Goal: Task Accomplishment & Management: Complete application form

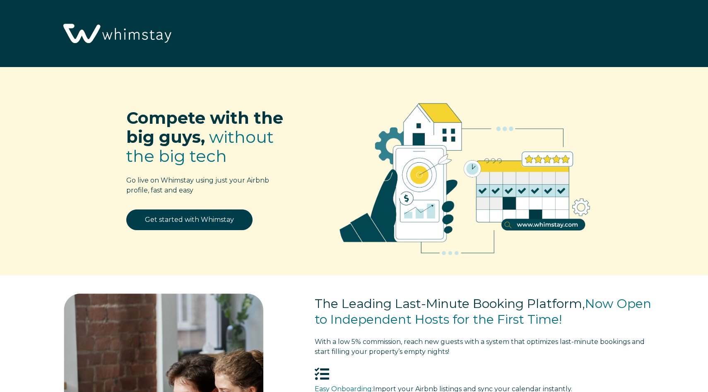
select select "NO"
click at [217, 218] on link "Get started with Whimstay" at bounding box center [189, 219] width 126 height 21
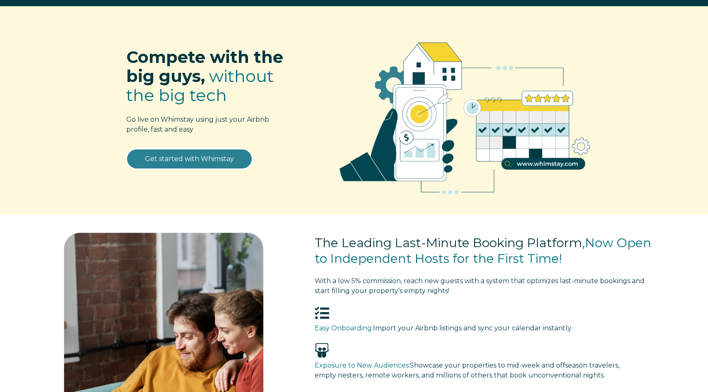
scroll to position [96, 0]
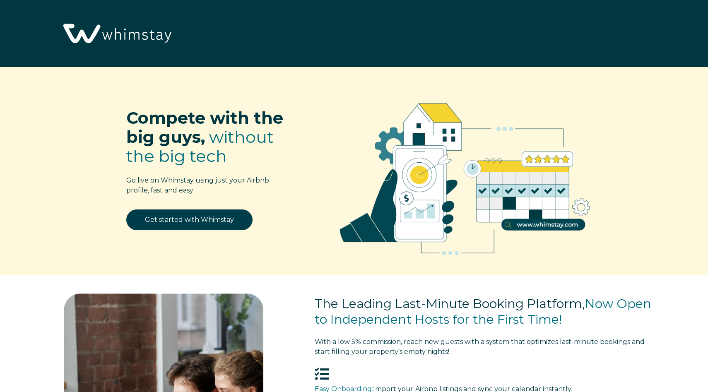
scroll to position [1096, 0]
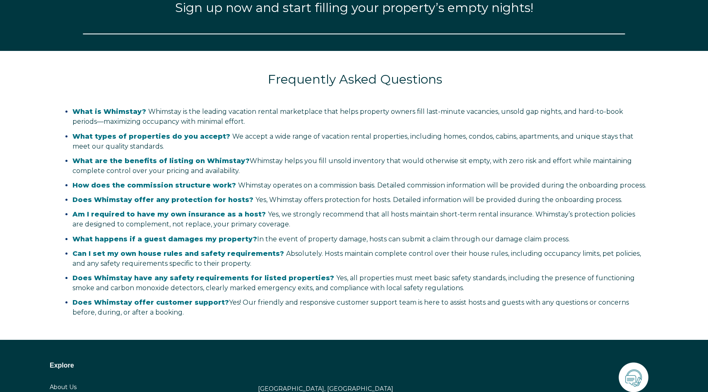
select select "NO"
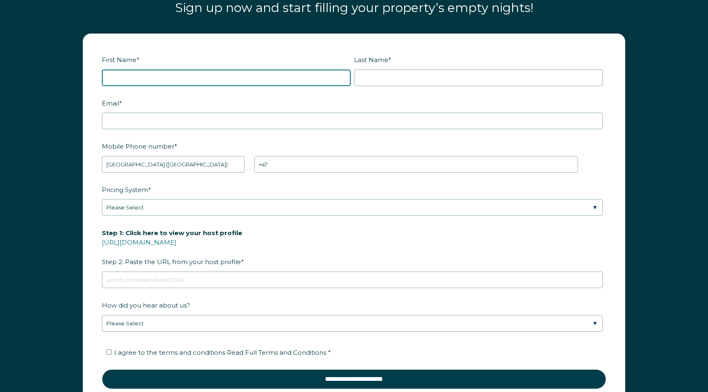
click at [218, 77] on input "First Name *" at bounding box center [226, 78] width 249 height 17
type input "Alex"
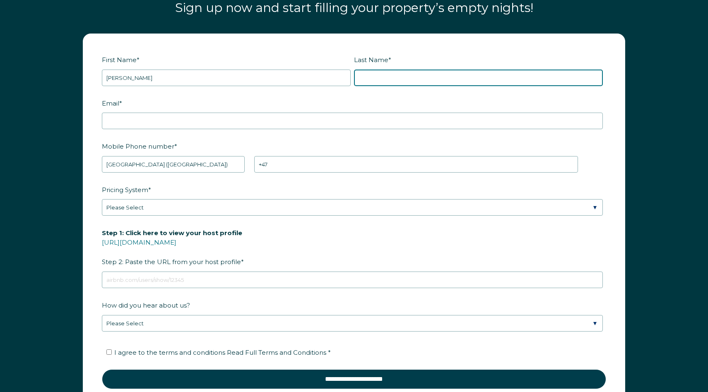
type input "Sigal"
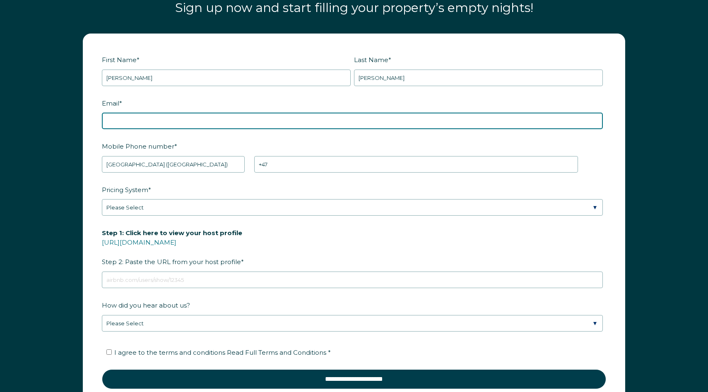
type input "alex.a.sigal@gmail.com"
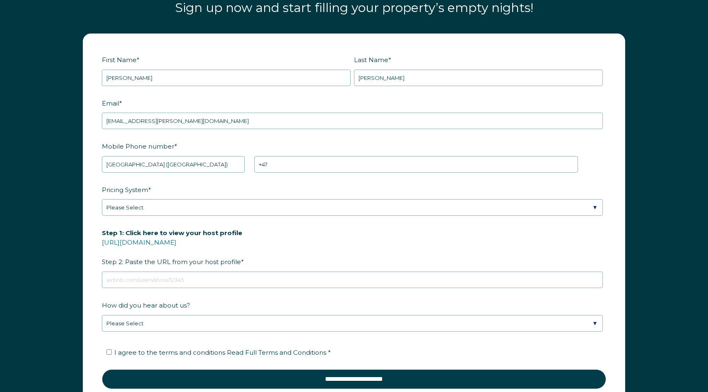
click at [194, 67] on div "First Name * Alex" at bounding box center [228, 70] width 252 height 34
click at [172, 81] on input "Alex" at bounding box center [226, 78] width 249 height 17
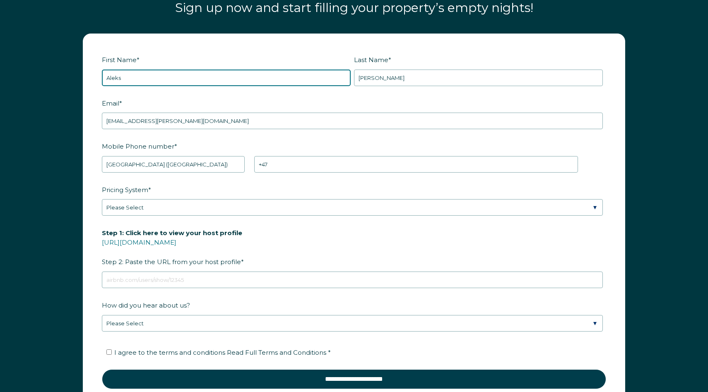
type input "Aleks"
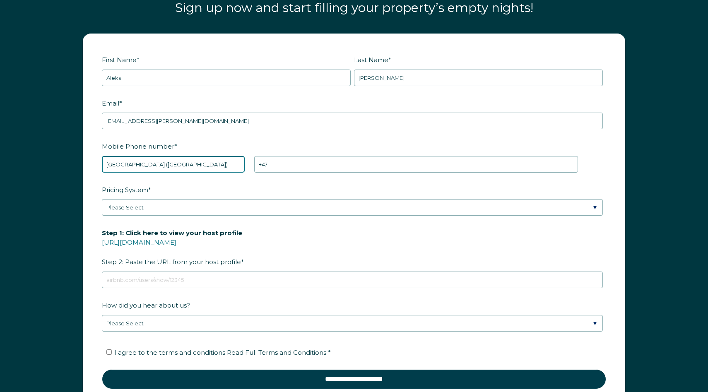
click at [211, 163] on select "* Afghanistan (‫افغانستان‬‎) Albania (Shqipëri) Algeria (‫الجزائر‬‎) American S…" at bounding box center [173, 164] width 143 height 17
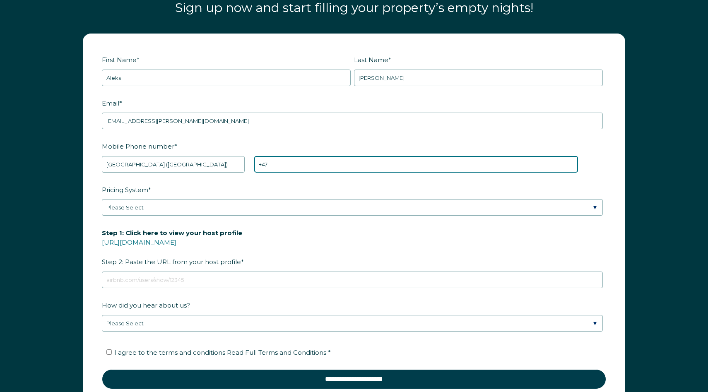
click at [293, 163] on input "+47" at bounding box center [416, 164] width 324 height 17
type input "+47 48344785"
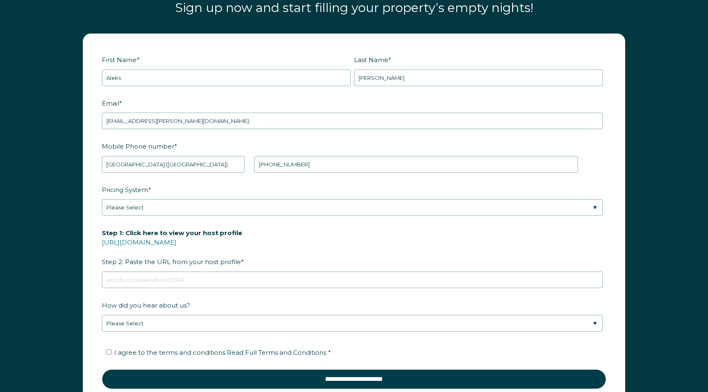
click at [258, 186] on label "Pricing System *" at bounding box center [354, 189] width 504 height 14
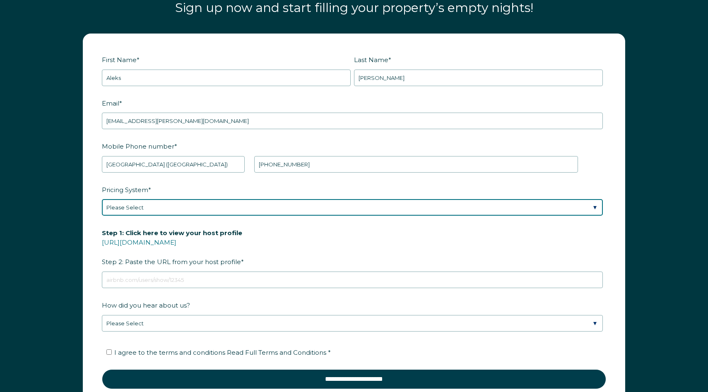
click at [258, 199] on select "Please Select Manual Airbnb Smart Pricing PriceLabs Wheelhouse Beyond Pricing 3…" at bounding box center [352, 207] width 501 height 17
click at [222, 202] on select "Please Select Manual Airbnb Smart Pricing PriceLabs Wheelhouse Beyond Pricing 3…" at bounding box center [352, 207] width 501 height 17
select select "Manual"
click at [102, 199] on select "Please Select Manual Airbnb Smart Pricing PriceLabs Wheelhouse Beyond Pricing 3…" at bounding box center [352, 207] width 501 height 17
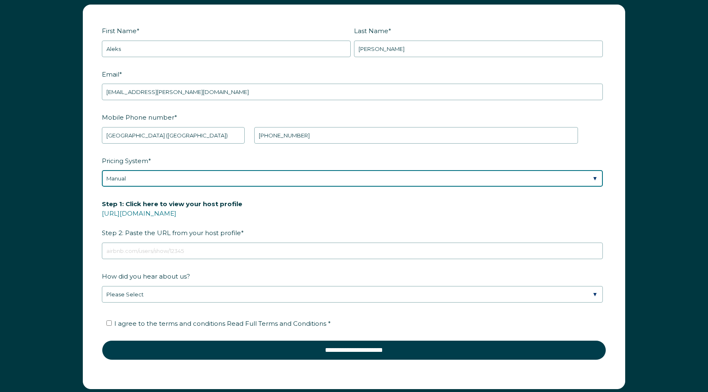
scroll to position [1164, 0]
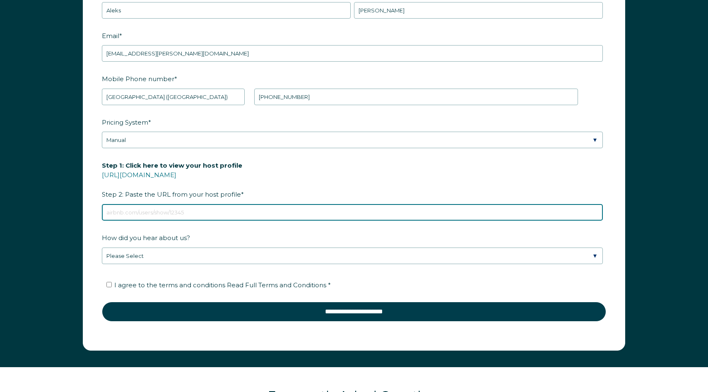
click at [181, 211] on input "Step 1: Click here to view your host profile https://www.airbnb.com/users/show/…" at bounding box center [352, 212] width 501 height 17
paste input "https://www.airbnb.es/rooms/1234699905053539396?guests=1&adults=1&s=67&unique_s…"
type input "https://www.airbnb.es/rooms/1234699905053539396?guests=1&adults=1&s=67&unique_s…"
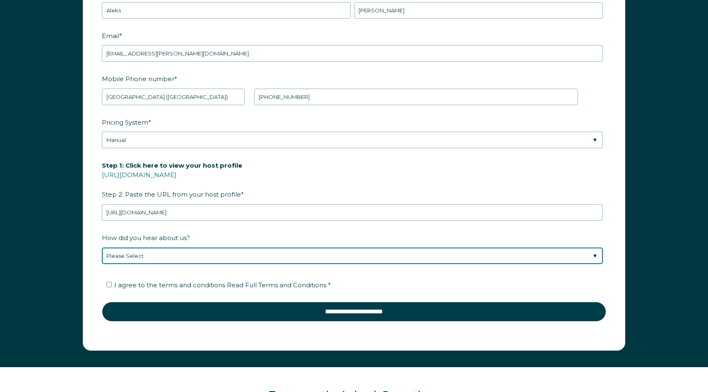
click at [197, 250] on select "Please Select Discovered Whimstay at an event or conference Found Whimstay thro…" at bounding box center [352, 255] width 501 height 17
select select "Event or Conference"
click at [102, 247] on select "Please Select Discovered Whimstay at an event or conference Found Whimstay thro…" at bounding box center [352, 255] width 501 height 17
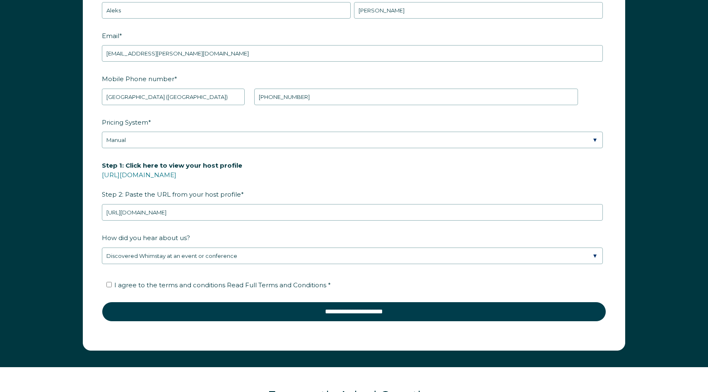
click at [189, 283] on span "I agree to the terms and conditions Read Full Terms and Conditions *" at bounding box center [222, 285] width 216 height 8
click at [112, 283] on input "I agree to the terms and conditions Read Full Terms and Conditions *" at bounding box center [108, 284] width 5 height 5
checkbox input "true"
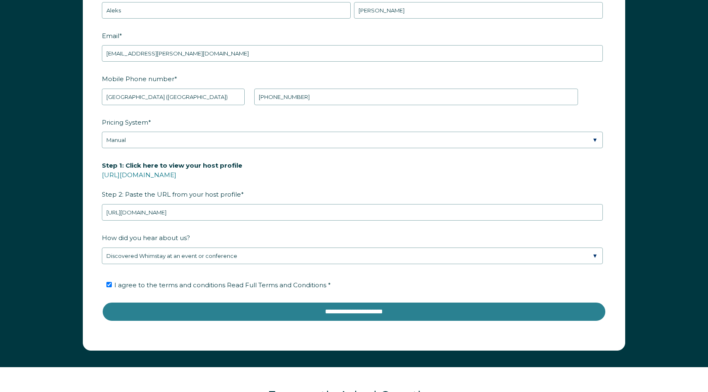
click at [202, 303] on input "**********" at bounding box center [354, 312] width 504 height 20
click at [276, 307] on input "**********" at bounding box center [354, 312] width 504 height 20
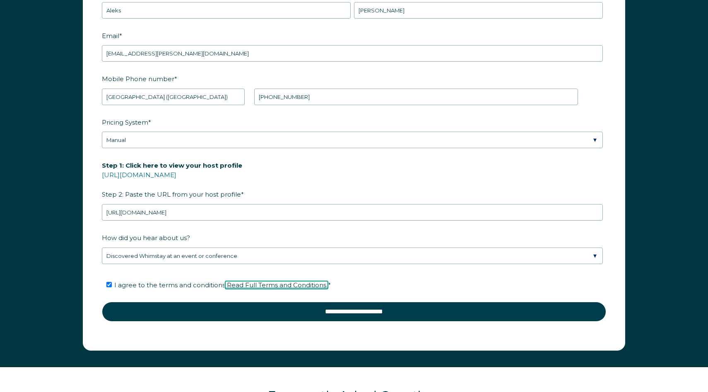
click at [281, 281] on span "Read Full Terms and Conditions" at bounding box center [276, 285] width 99 height 8
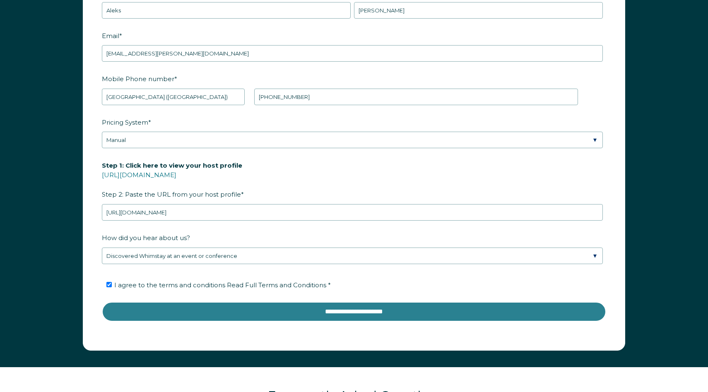
click at [360, 305] on input "**********" at bounding box center [354, 312] width 504 height 20
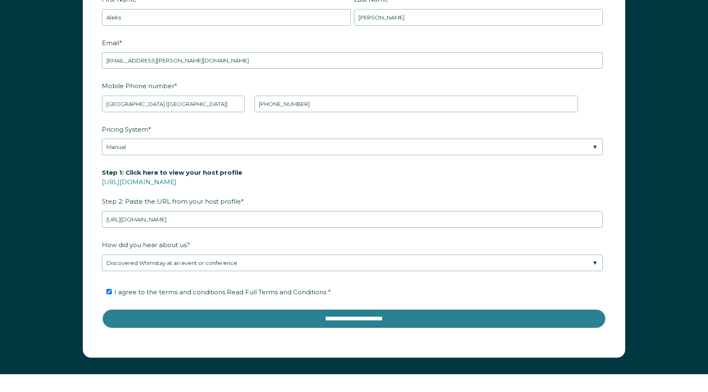
scroll to position [1234, 0]
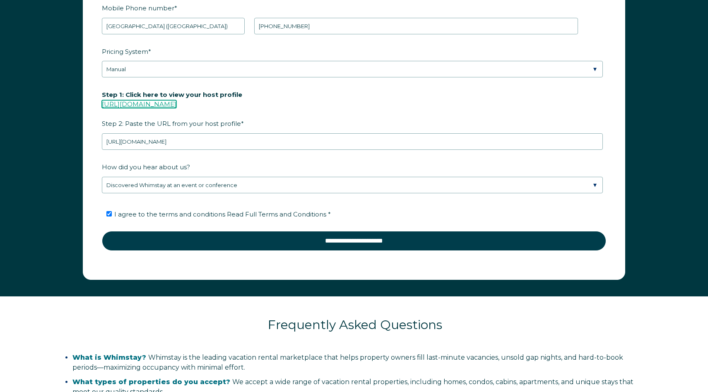
click at [175, 105] on link "[URL][DOMAIN_NAME]" at bounding box center [139, 104] width 74 height 8
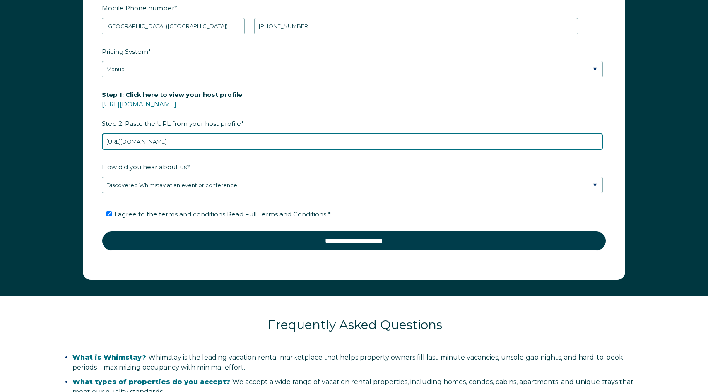
click at [213, 140] on input "https://www.airbnb.es/rooms/1234699905053539396?guests=1&adults=1&s=67&unique_s…" at bounding box center [352, 141] width 501 height 17
paste input "com/users/show/242663071"
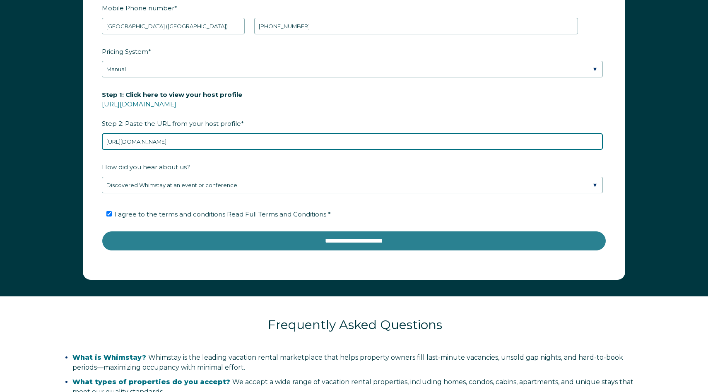
type input "https://www.airbnb.com/users/show/242663071"
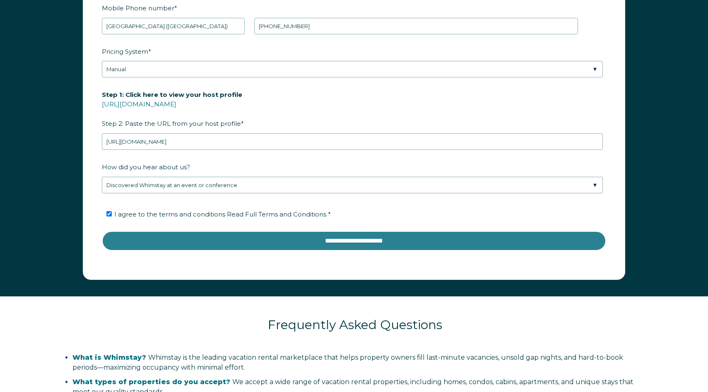
click at [294, 235] on input "**********" at bounding box center [354, 241] width 504 height 20
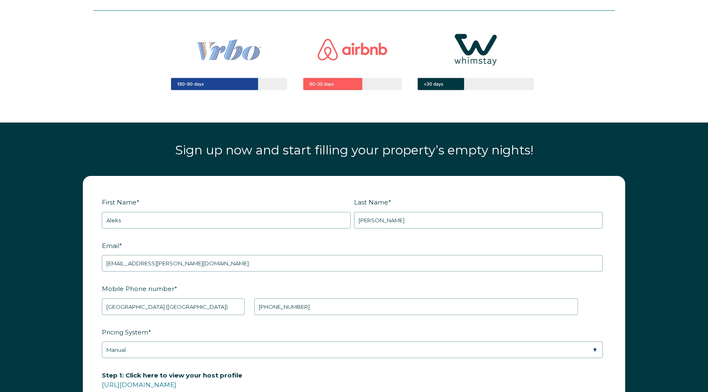
scroll to position [1121, 0]
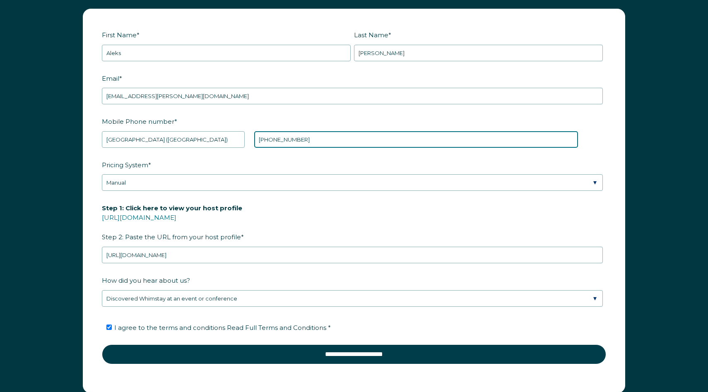
click at [281, 146] on input "+47 48344785" at bounding box center [416, 139] width 324 height 17
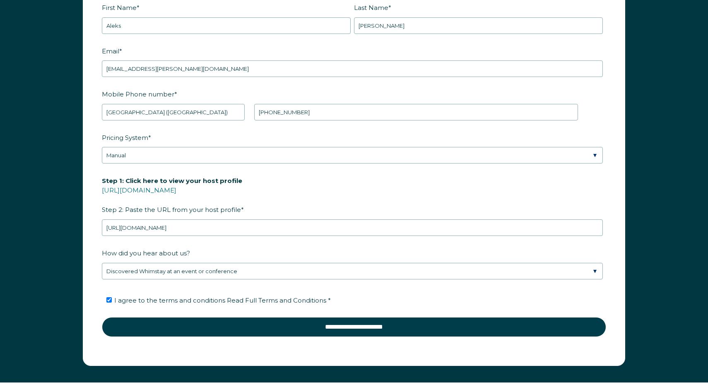
click at [252, 201] on label "Step 1: Click here to view your host profile https://www.airbnb.com/users/show/…" at bounding box center [354, 194] width 504 height 43
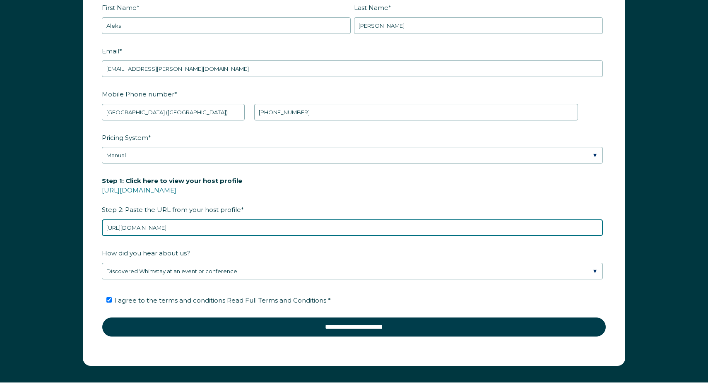
click at [252, 219] on input "https://www.airbnb.com/users/show/242663071" at bounding box center [352, 227] width 501 height 17
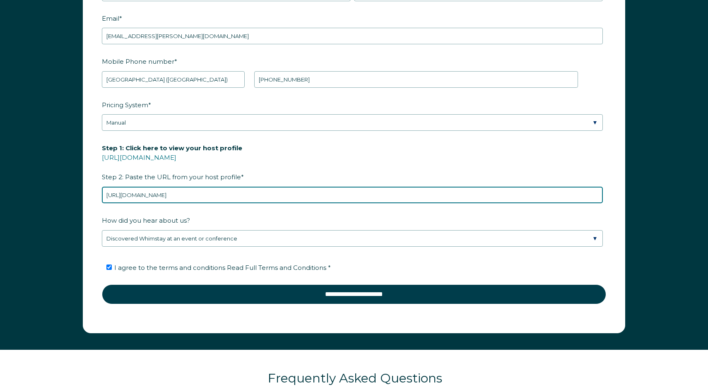
scroll to position [1201, 0]
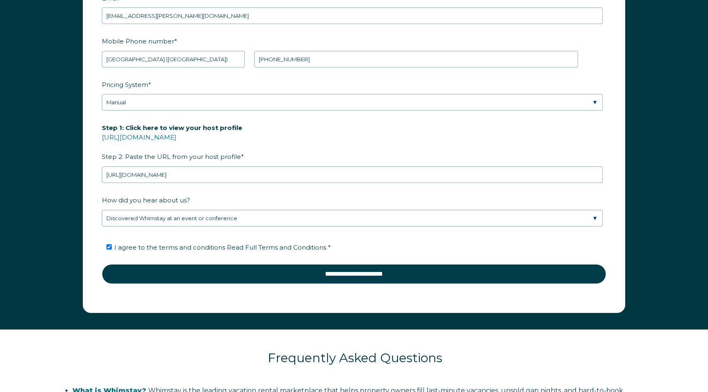
click at [251, 226] on fieldset "How did you hear about us? Please Select Discovered Whimstay at an event or con…" at bounding box center [354, 214] width 504 height 43
click at [261, 248] on span "Read Full Terms and Conditions" at bounding box center [276, 247] width 99 height 8
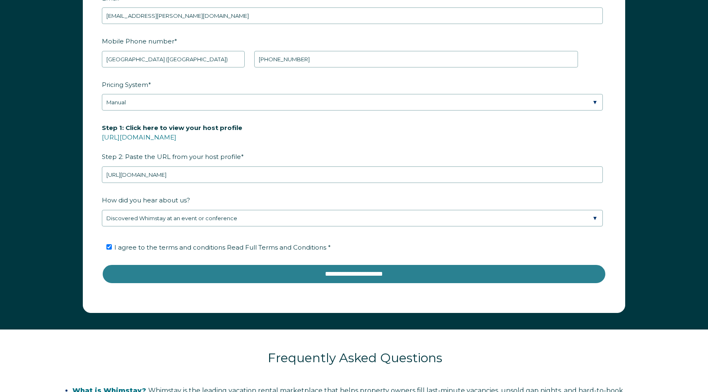
click at [368, 272] on input "**********" at bounding box center [354, 274] width 504 height 20
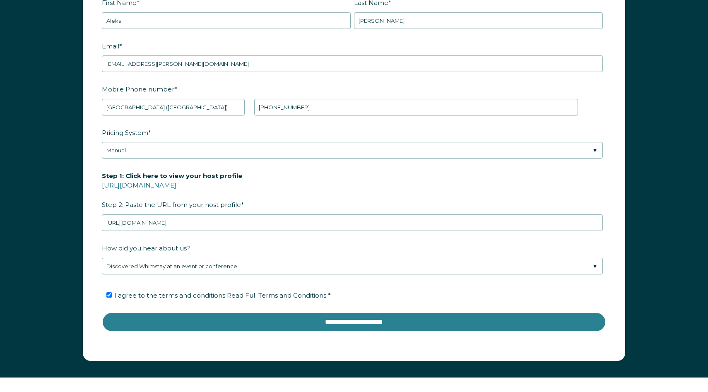
scroll to position [1126, 0]
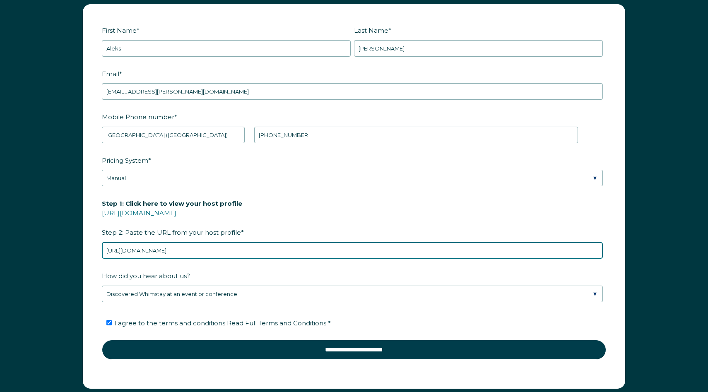
click at [250, 252] on input "https://www.airbnb.com/users/show/242663071" at bounding box center [352, 250] width 501 height 17
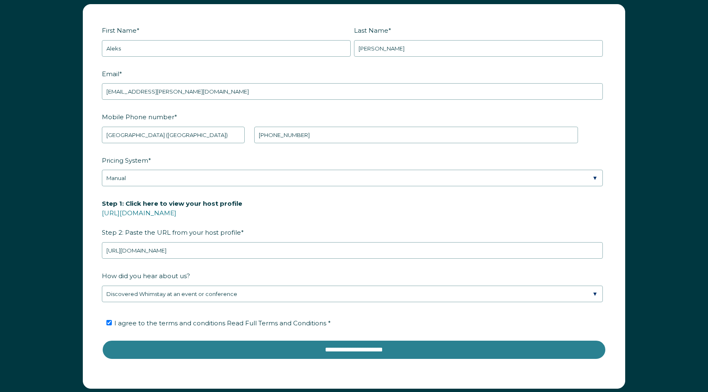
click at [322, 349] on input "**********" at bounding box center [354, 350] width 504 height 20
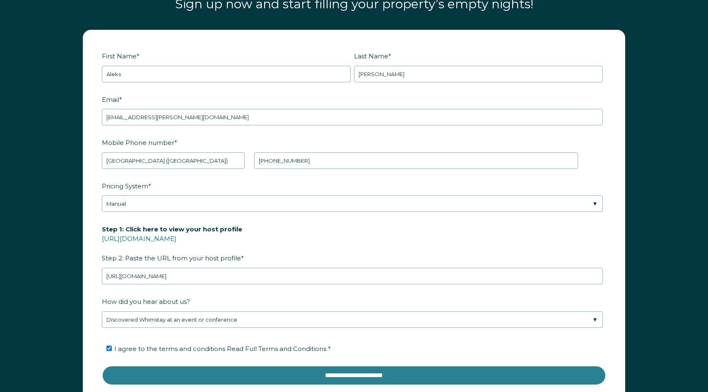
scroll to position [1101, 0]
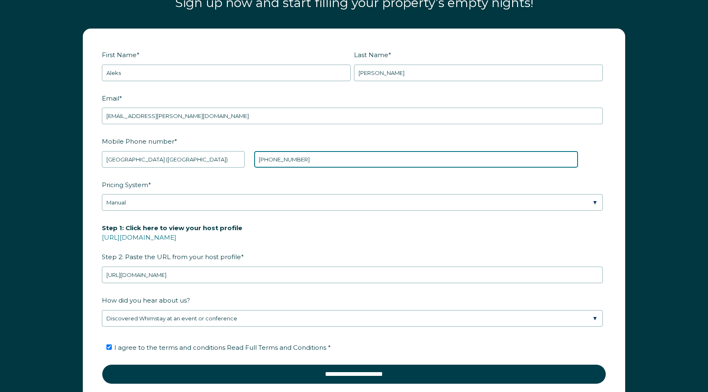
drag, startPoint x: 272, startPoint y: 158, endPoint x: 250, endPoint y: 158, distance: 21.5
click at [250, 158] on div "* Afghanistan (‫افغانستان‬‎) Albania (Shqipëri) Algeria (‫الجزائر‬‎) American S…" at bounding box center [340, 159] width 476 height 17
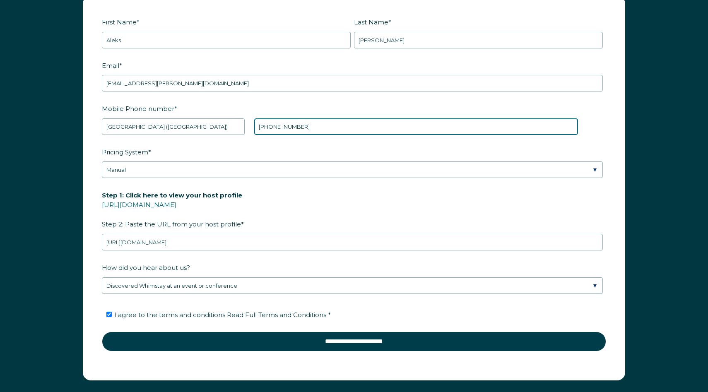
scroll to position [1173, 0]
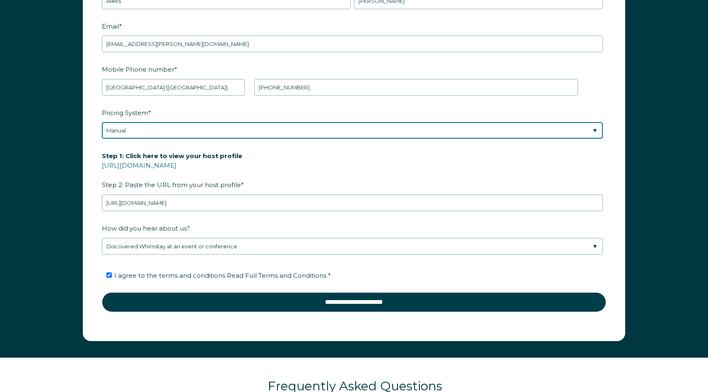
click at [271, 132] on select "Please Select Manual Airbnb Smart Pricing PriceLabs Wheelhouse Beyond Pricing 3…" at bounding box center [352, 130] width 501 height 17
select select "Airbnb Smart Pricing"
click at [102, 122] on select "Please Select Manual Airbnb Smart Pricing PriceLabs Wheelhouse Beyond Pricing 3…" at bounding box center [352, 130] width 501 height 17
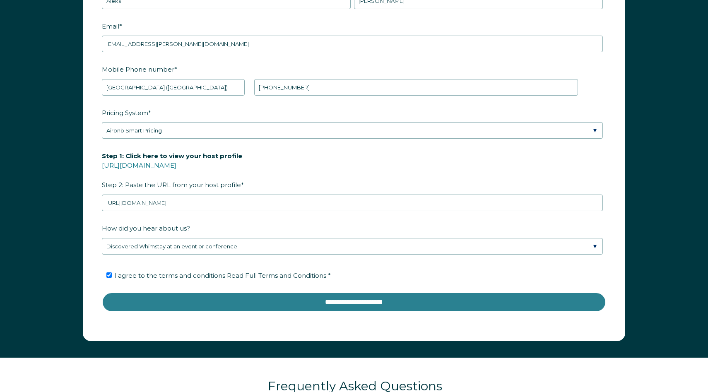
click at [306, 306] on input "**********" at bounding box center [354, 302] width 504 height 20
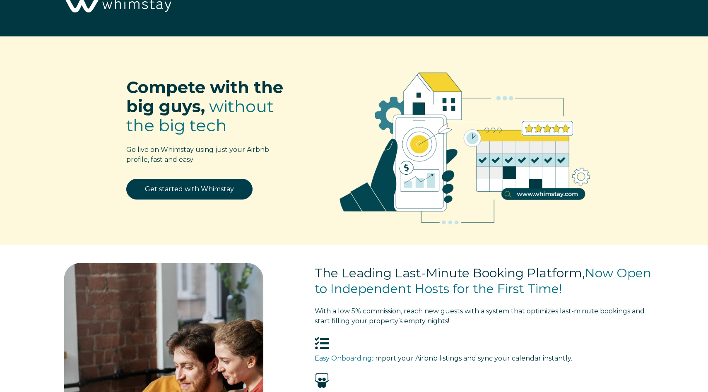
scroll to position [19, 0]
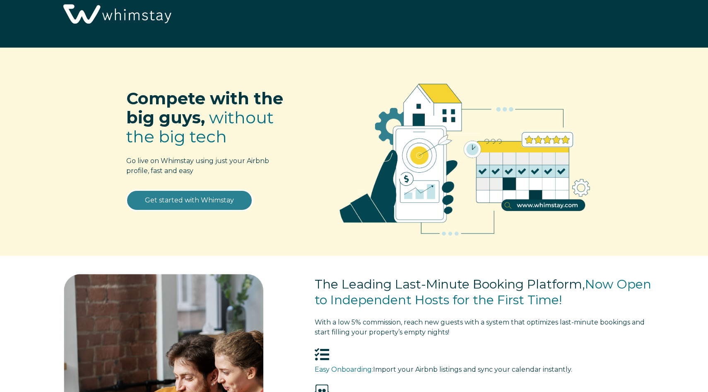
click at [211, 197] on link "Get started with Whimstay" at bounding box center [189, 200] width 126 height 21
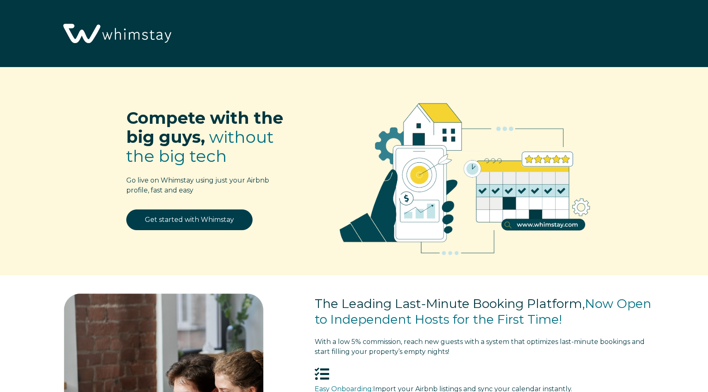
scroll to position [1096, 0]
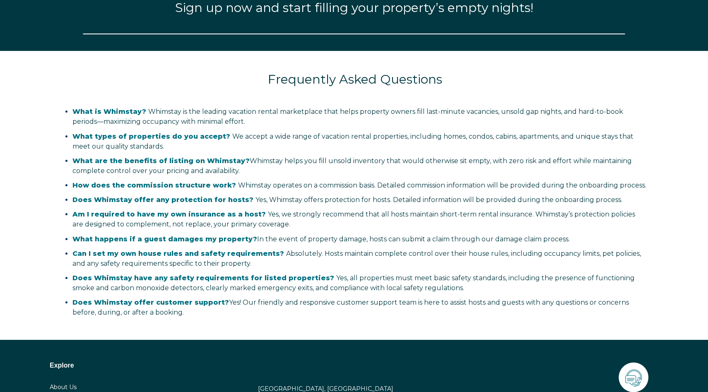
select select "NO"
